Goal: Information Seeking & Learning: Learn about a topic

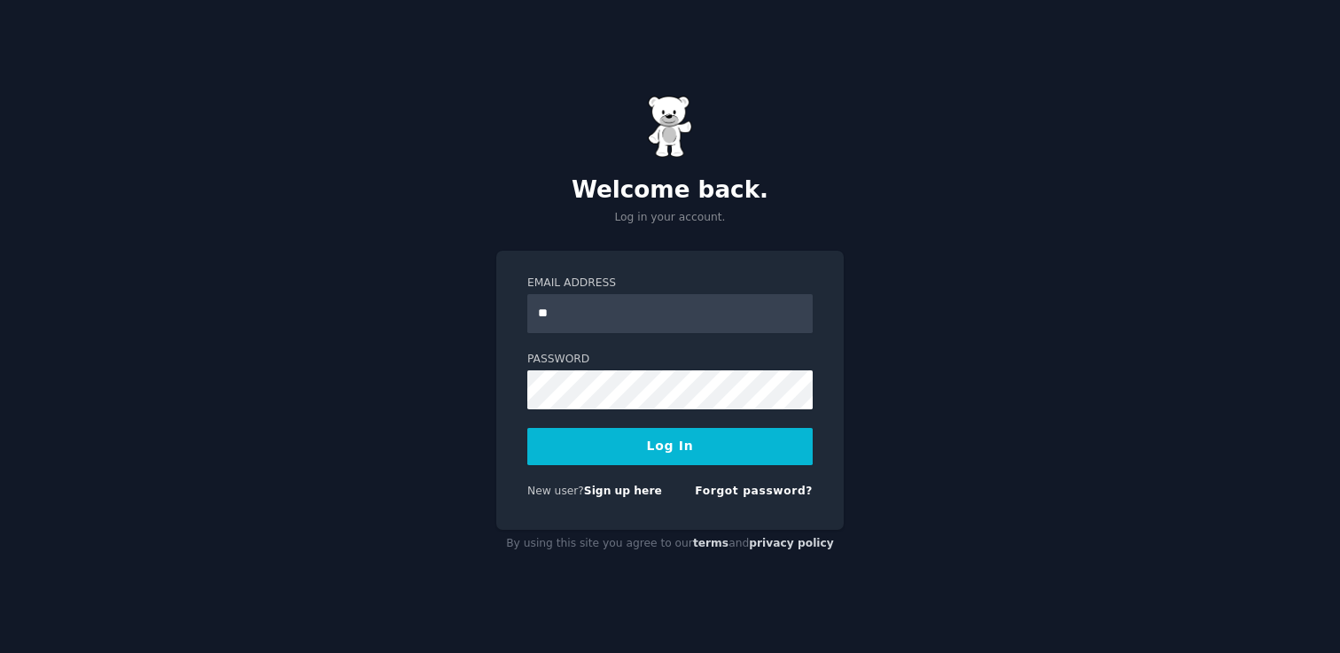
type input "*"
type input "**********"
click at [527, 428] on button "Log In" at bounding box center [669, 446] width 285 height 37
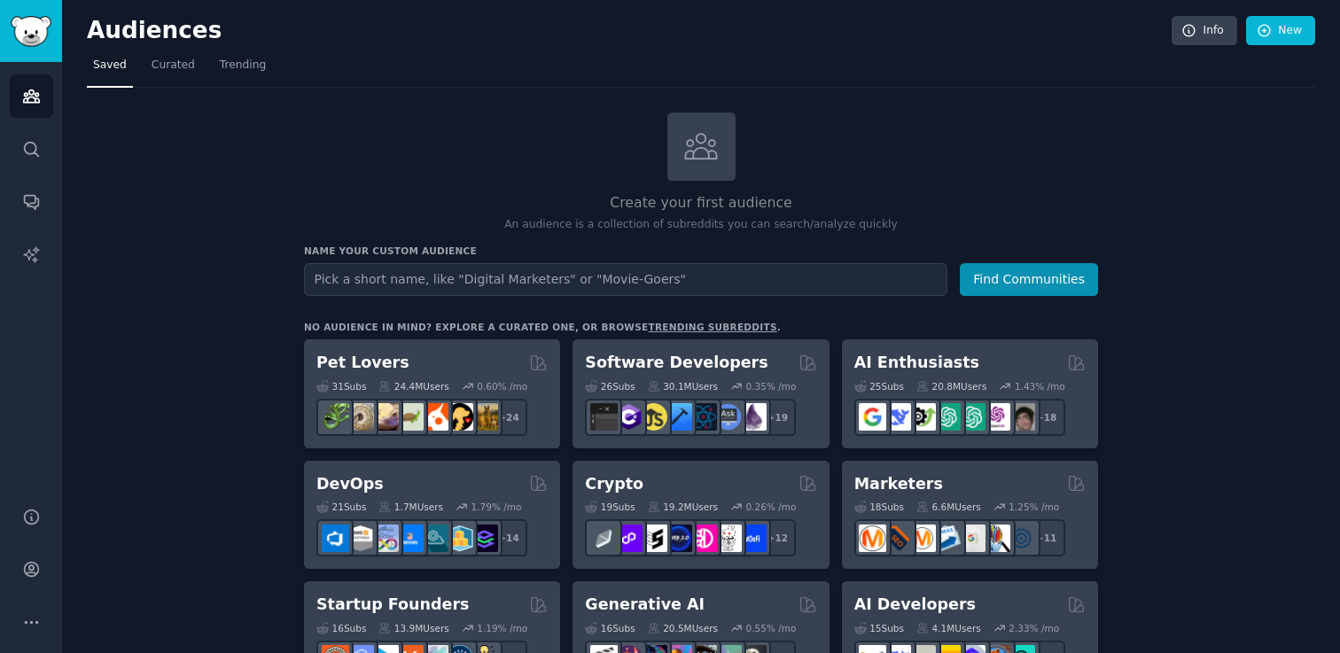
click at [540, 277] on input "text" at bounding box center [626, 279] width 644 height 33
type input "product managers"
click at [1009, 276] on button "Find Communities" at bounding box center [1029, 279] width 138 height 33
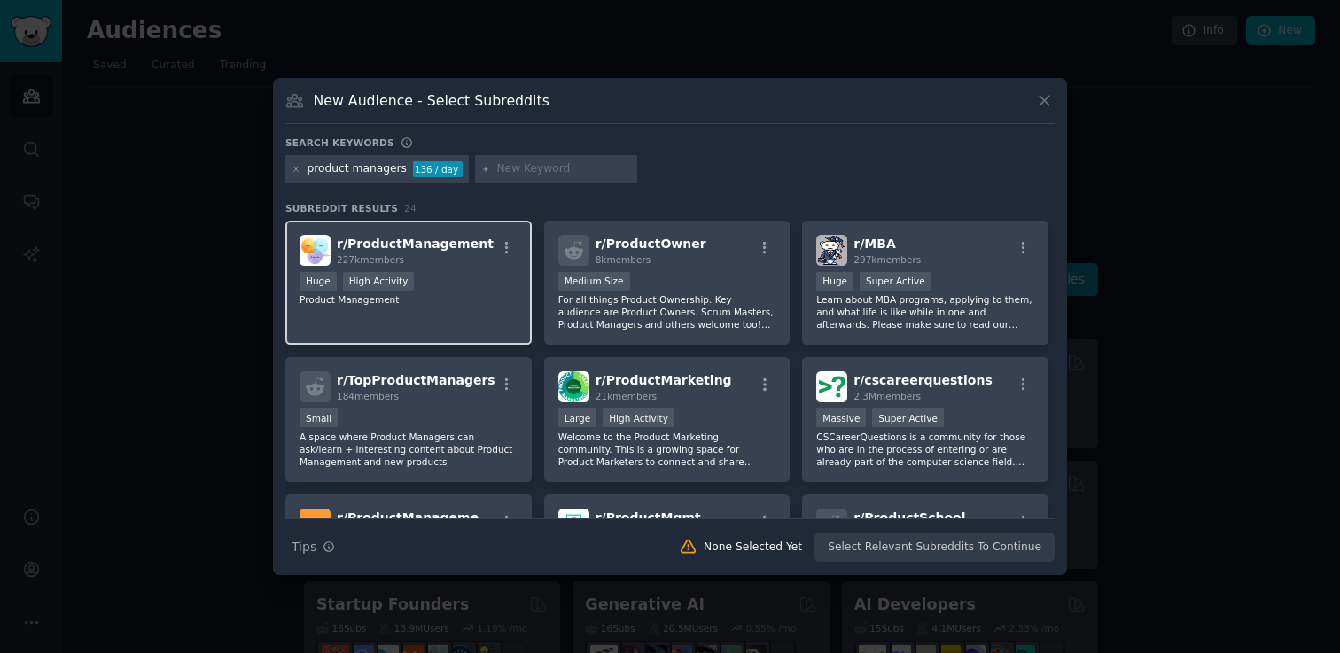
click at [464, 278] on div "Huge High Activity" at bounding box center [409, 283] width 218 height 22
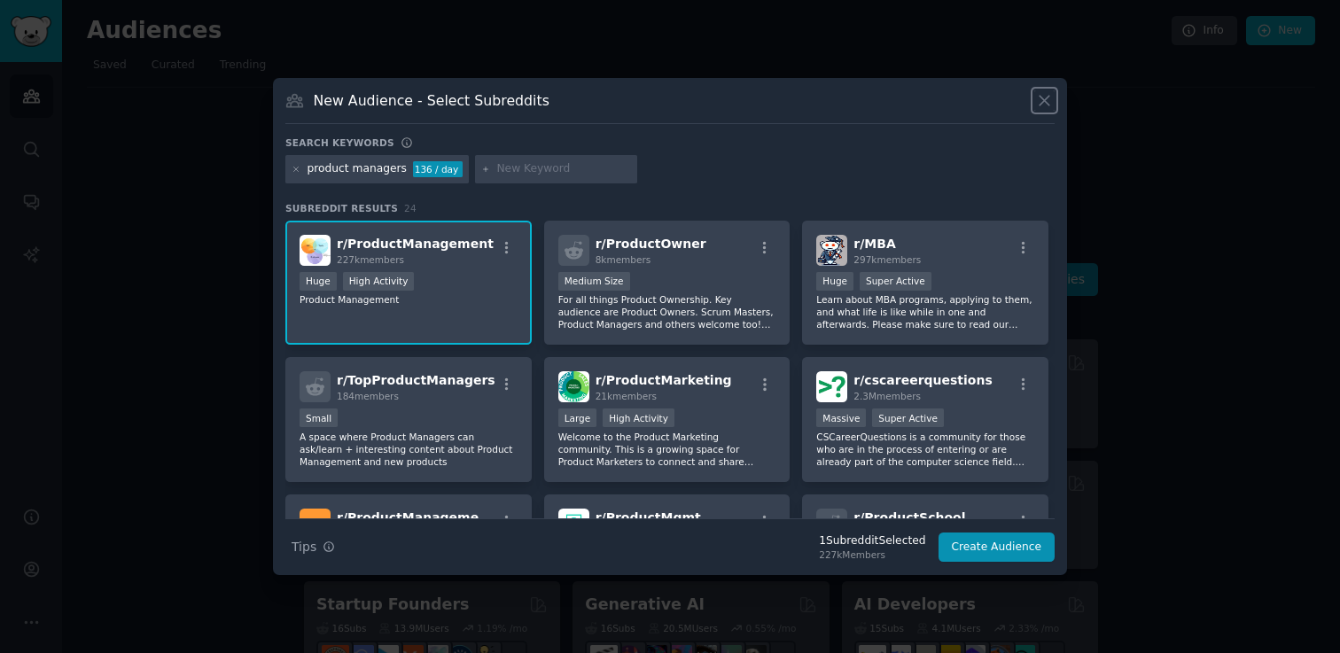
click at [1047, 99] on icon at bounding box center [1044, 100] width 19 height 19
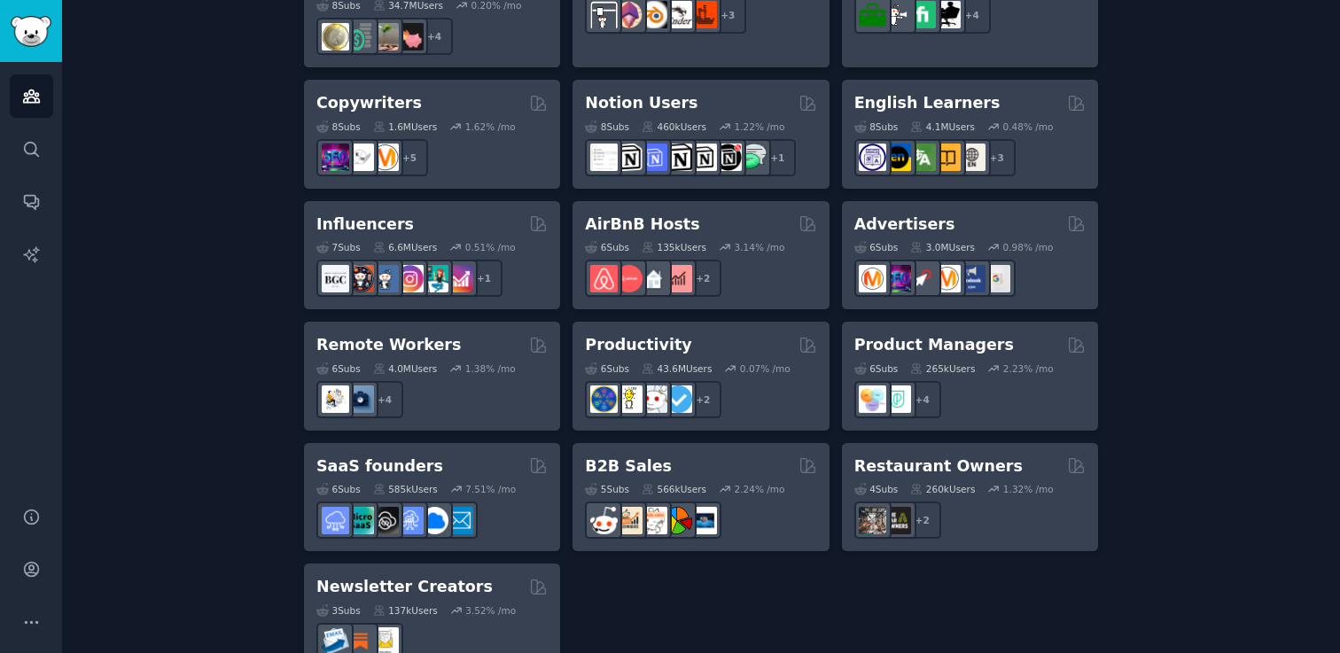
scroll to position [1372, 0]
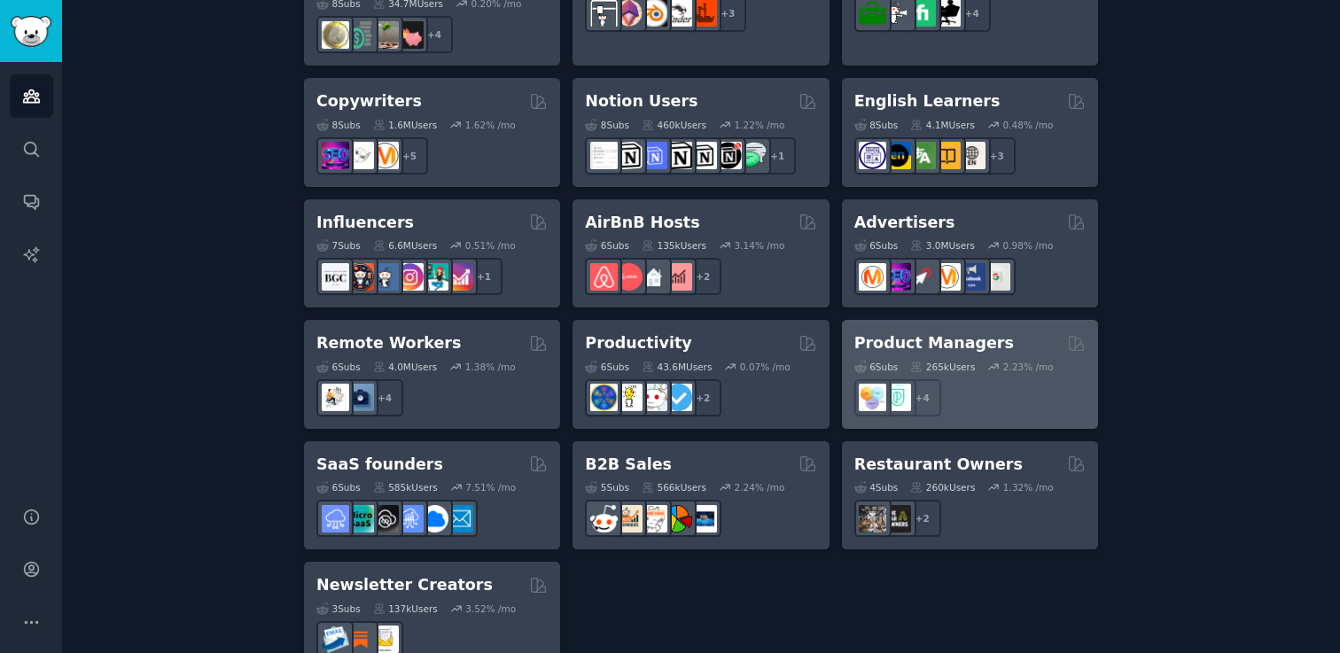
click at [1006, 332] on div "Product Managers" at bounding box center [970, 343] width 231 height 22
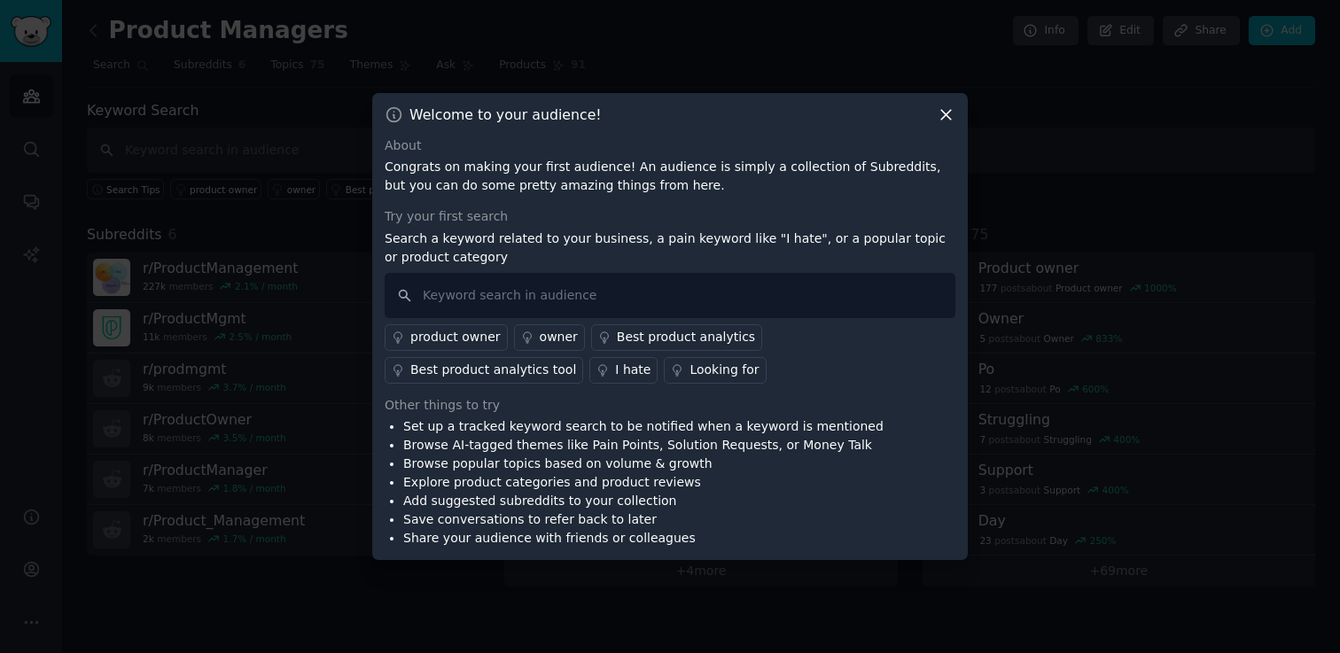
click at [944, 119] on icon at bounding box center [946, 114] width 19 height 19
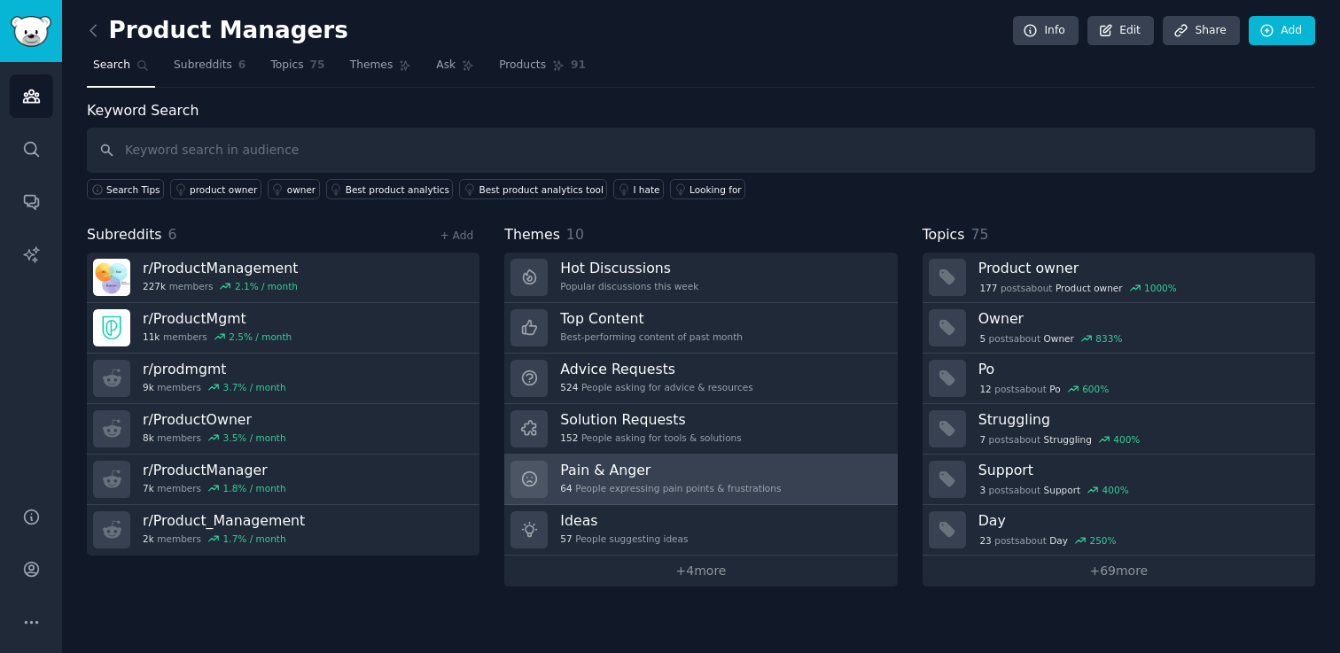
click at [738, 477] on h3 "Pain & Anger" at bounding box center [670, 470] width 221 height 19
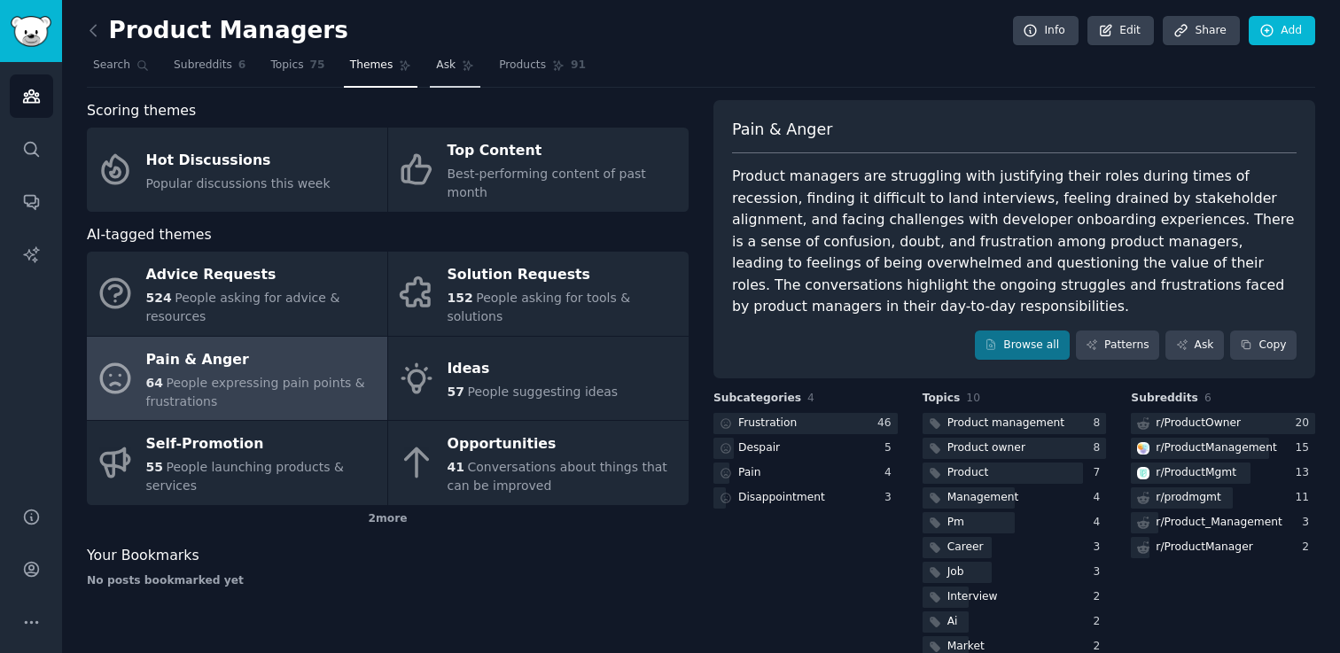
click at [449, 63] on span "Ask" at bounding box center [446, 66] width 20 height 16
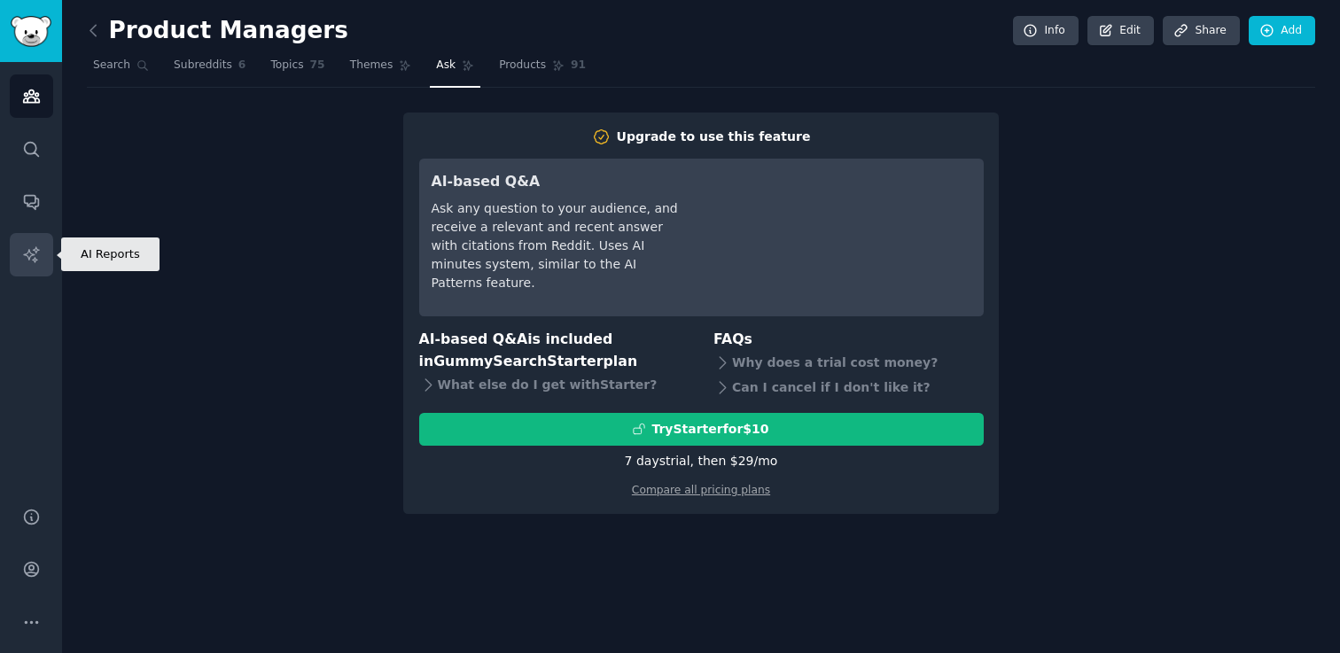
click at [30, 247] on icon "Sidebar" at bounding box center [31, 255] width 19 height 19
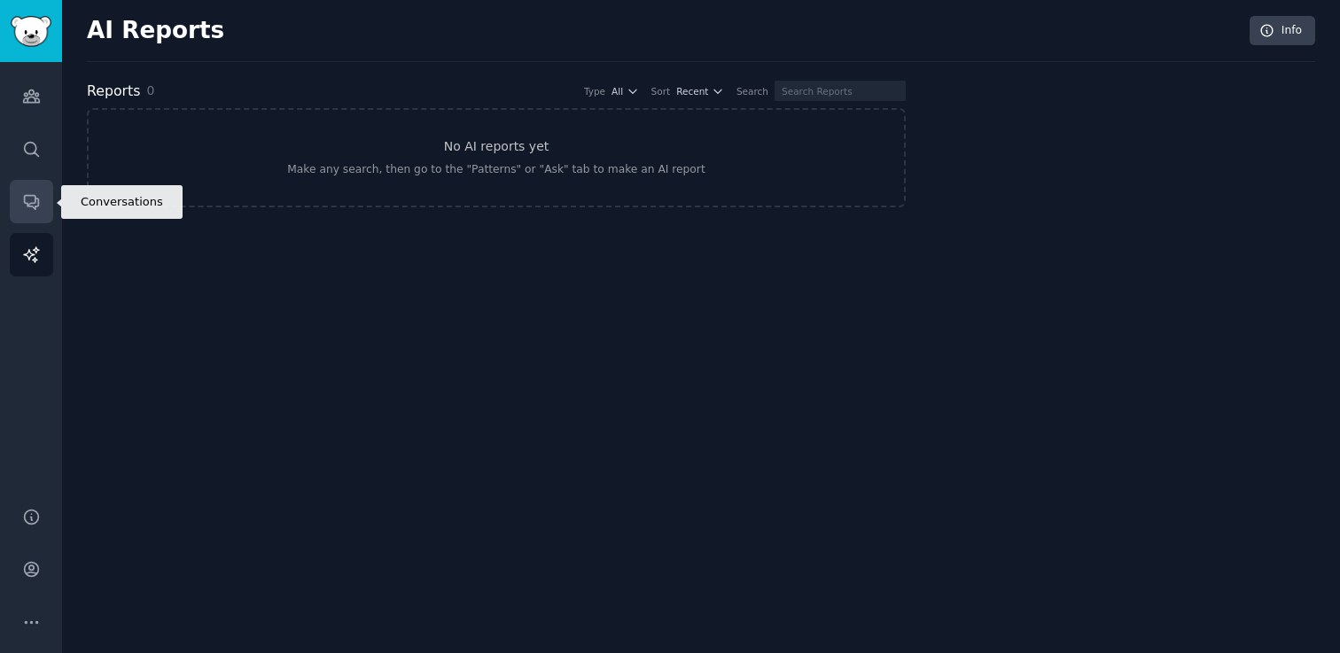
click at [38, 201] on icon "Sidebar" at bounding box center [31, 203] width 14 height 14
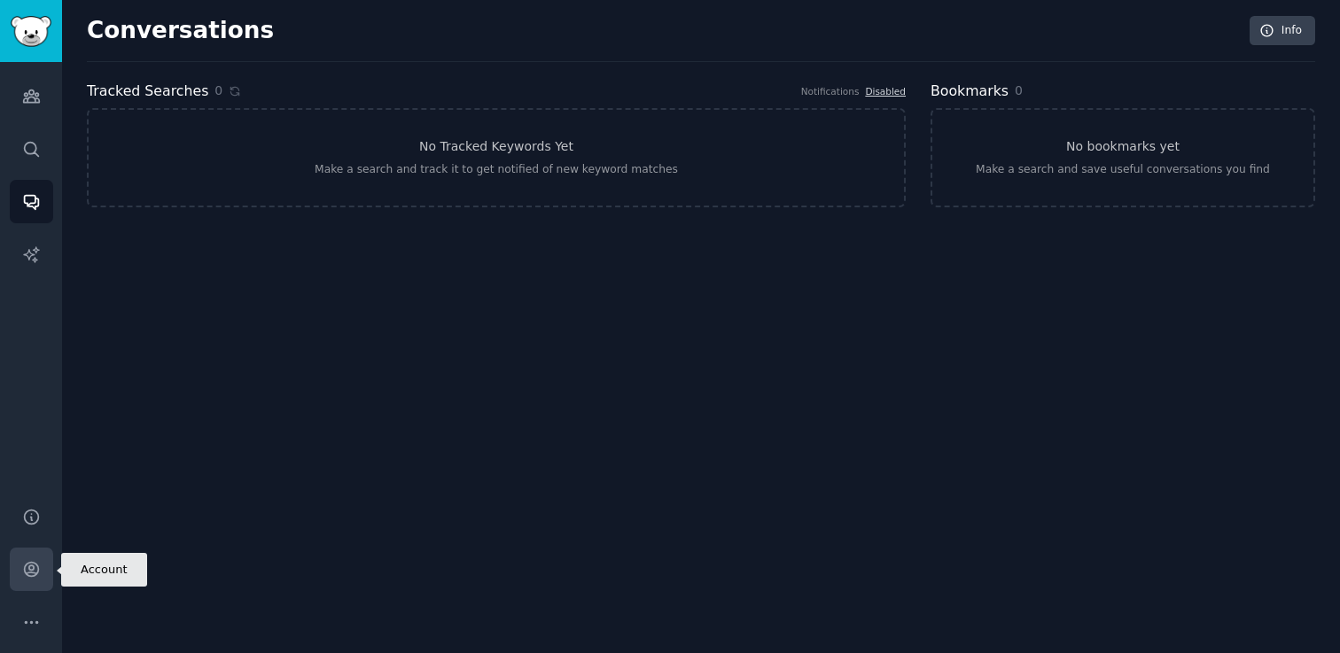
click at [29, 572] on icon "Sidebar" at bounding box center [31, 570] width 14 height 14
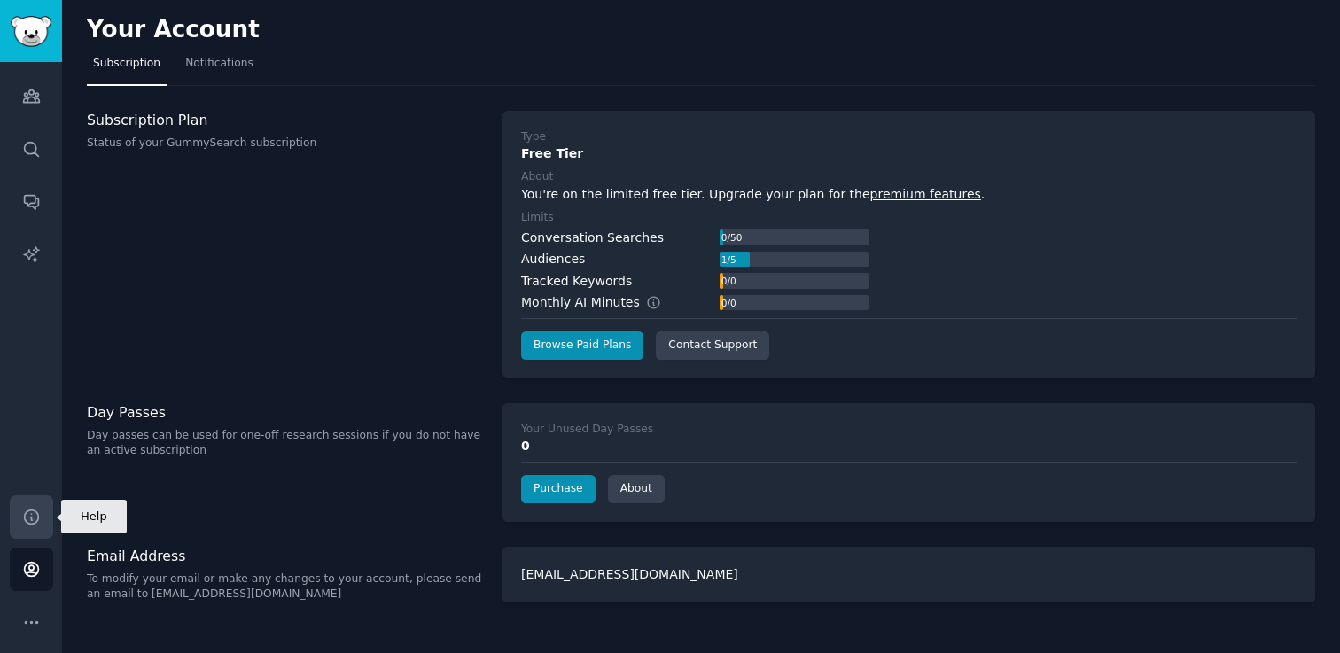
click at [36, 520] on icon "Sidebar" at bounding box center [31, 517] width 14 height 14
